Goal: Task Accomplishment & Management: Manage account settings

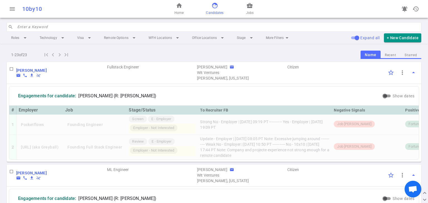
click at [83, 26] on input "search" at bounding box center [217, 27] width 401 height 9
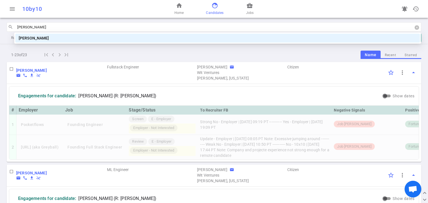
type input "michael lee"
click at [37, 38] on div "michael lee" at bounding box center [218, 38] width 398 height 6
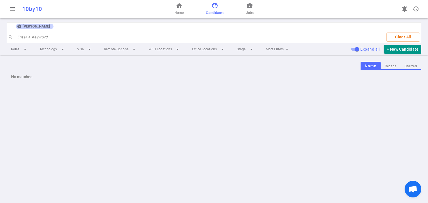
click at [18, 26] on icon at bounding box center [19, 27] width 4 height 4
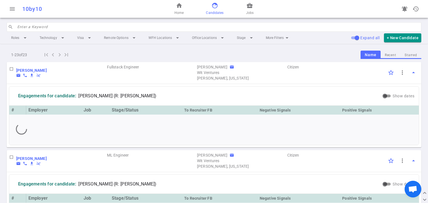
click at [212, 5] on span "face" at bounding box center [215, 5] width 7 height 7
click at [85, 27] on input "search" at bounding box center [217, 27] width 401 height 9
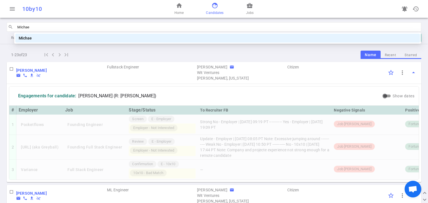
type input "[PERSON_NAME]"
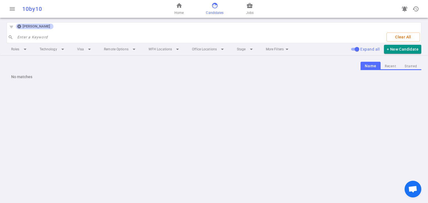
click at [19, 25] on icon at bounding box center [19, 27] width 4 height 4
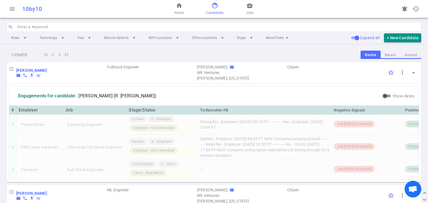
click at [70, 26] on input "search" at bounding box center [217, 27] width 401 height 9
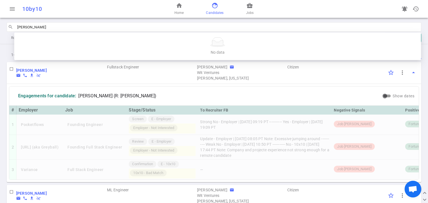
type input "[PERSON_NAME]"
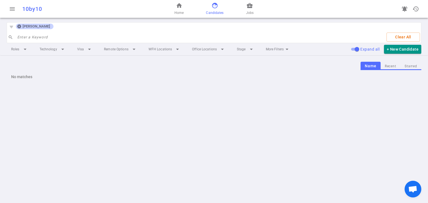
click at [17, 26] on icon at bounding box center [19, 26] width 4 height 4
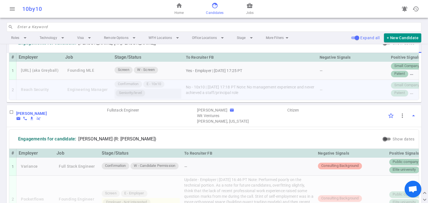
click at [181, 99] on div "Seniority/level" at bounding box center [148, 94] width 67 height 10
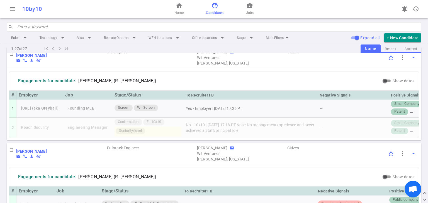
scroll to position [815, 0]
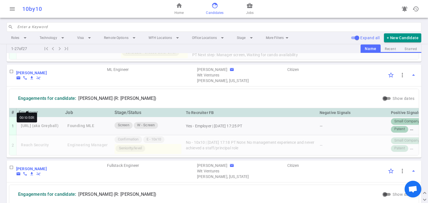
click at [25, 75] on b "[PERSON_NAME]" at bounding box center [31, 73] width 31 height 4
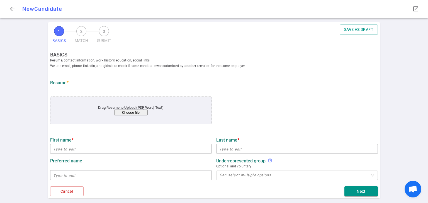
type input "[PERSON_NAME]"
type input "[EMAIL_ADDRESS][DOMAIN_NAME]"
type input "[PHONE_NUMBER]"
type input "[URL][DOMAIN_NAME]"
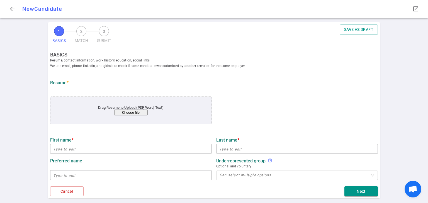
type input "Lantern"
type textarea "Machine Learning Engineer"
type input "5.8"
type input "[GEOGRAPHIC_DATA]"
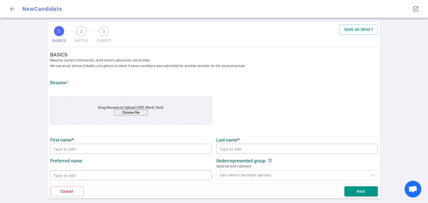
type input "Machine Learning"
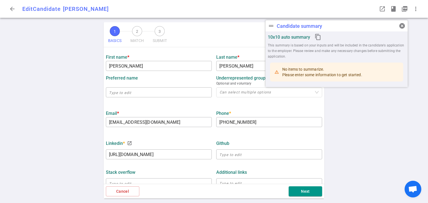
scroll to position [83, 0]
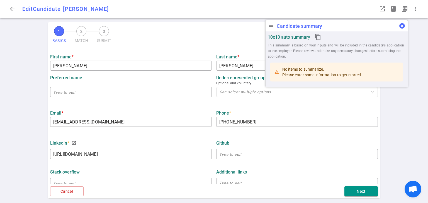
click at [403, 25] on span "cancel" at bounding box center [402, 26] width 7 height 7
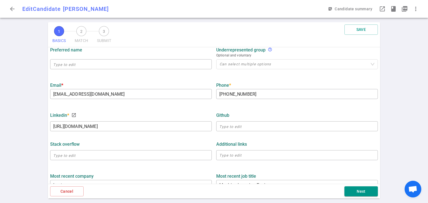
scroll to position [112, 0]
click at [372, 188] on button "Next" at bounding box center [361, 192] width 33 height 10
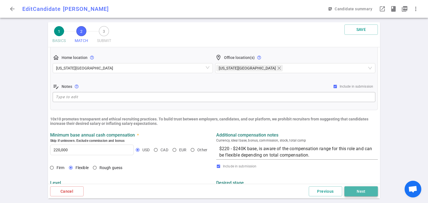
click at [354, 192] on button "Next" at bounding box center [361, 192] width 33 height 10
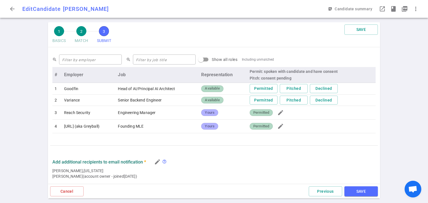
scroll to position [251, 0]
click at [270, 115] on span "Permitted" at bounding box center [261, 112] width 20 height 5
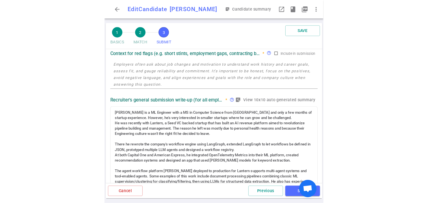
scroll to position [55, 0]
